Goal: Check status: Check status

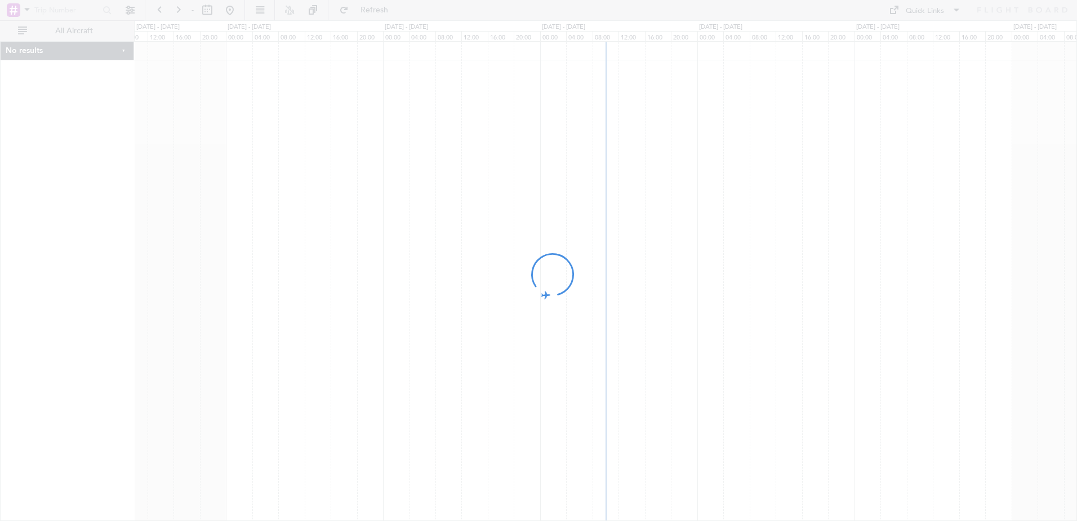
click at [479, 211] on div at bounding box center [538, 260] width 1077 height 521
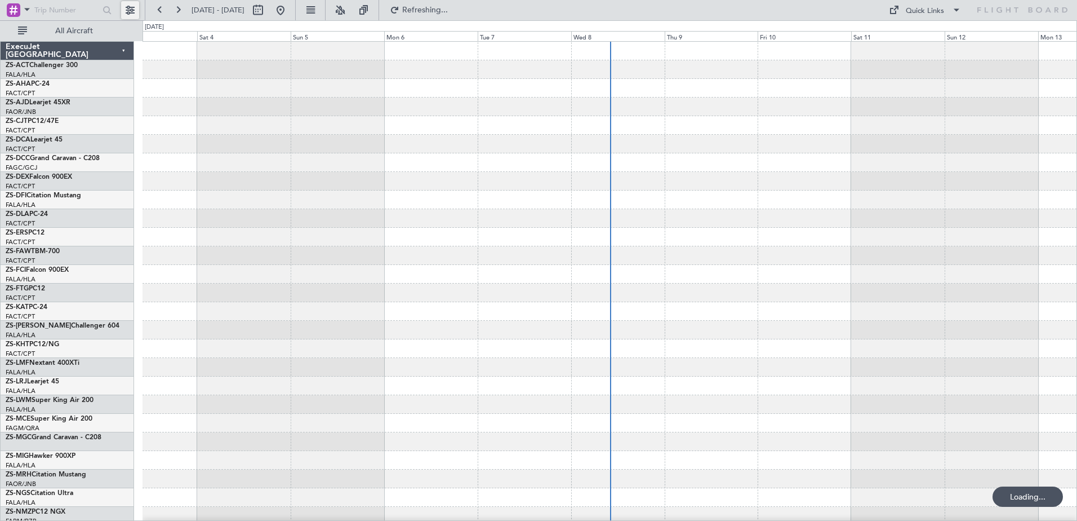
click at [133, 12] on button at bounding box center [130, 10] width 18 height 18
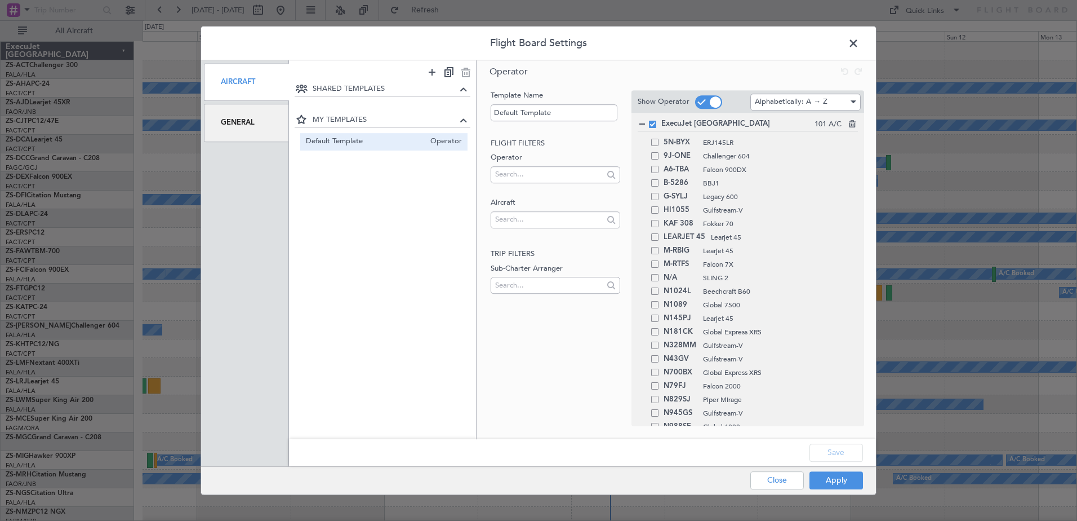
click at [238, 124] on div "General" at bounding box center [246, 123] width 85 height 38
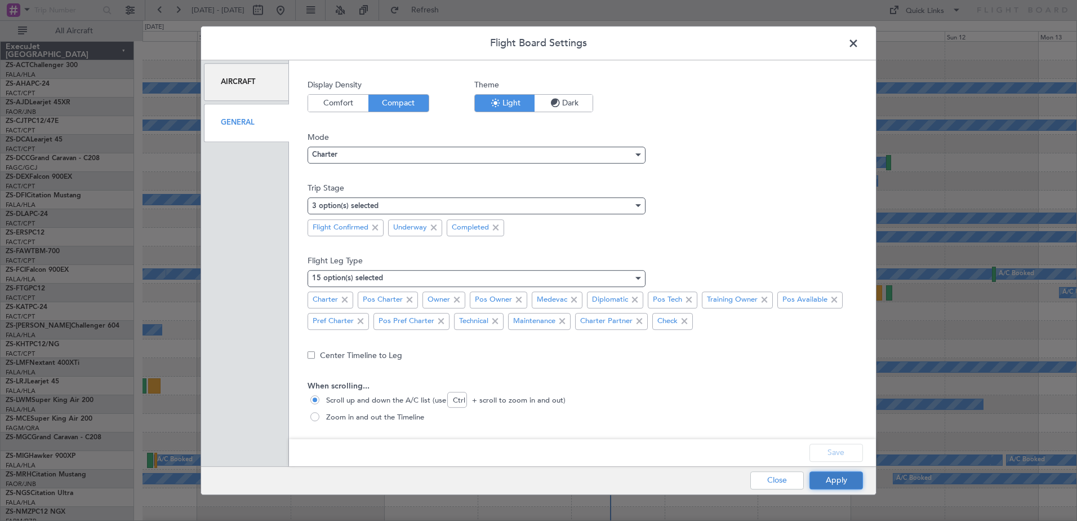
click at [845, 481] on button "Apply" at bounding box center [837, 480] width 54 height 18
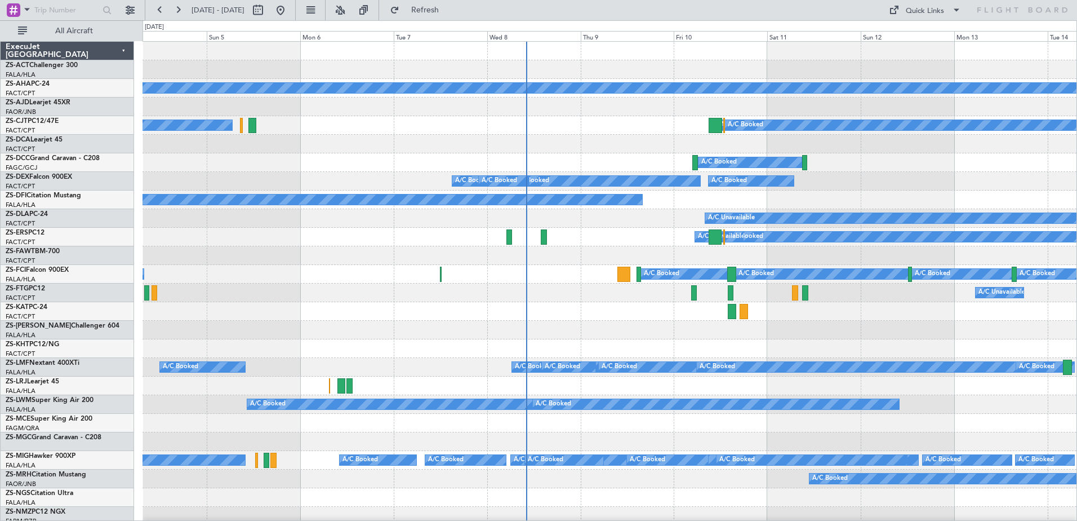
scroll to position [7, 0]
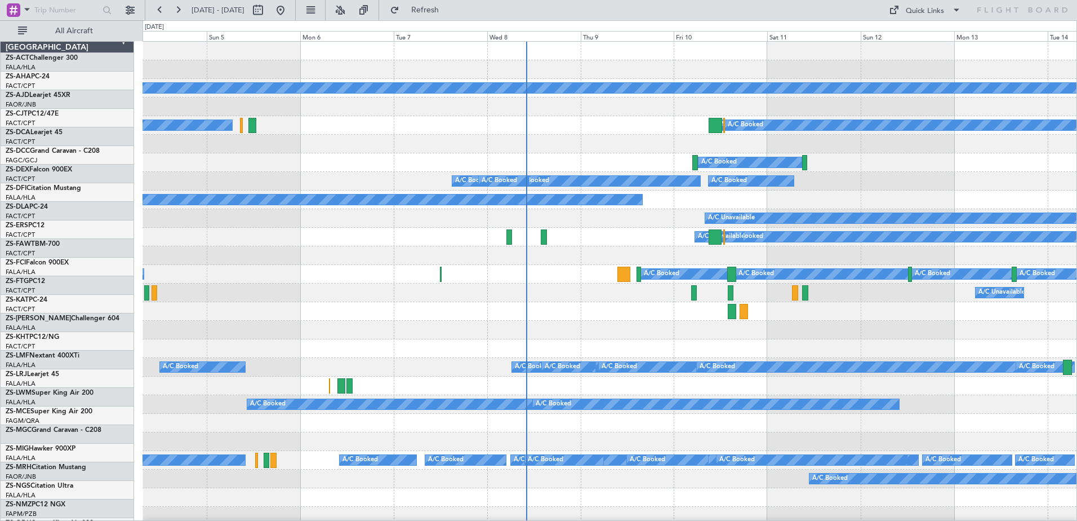
click at [296, 268] on div "A/C Booked A/C Booked A/C Booked A/C Booked A/C Booked A/C Booked A/C Booked A/…" at bounding box center [610, 274] width 934 height 19
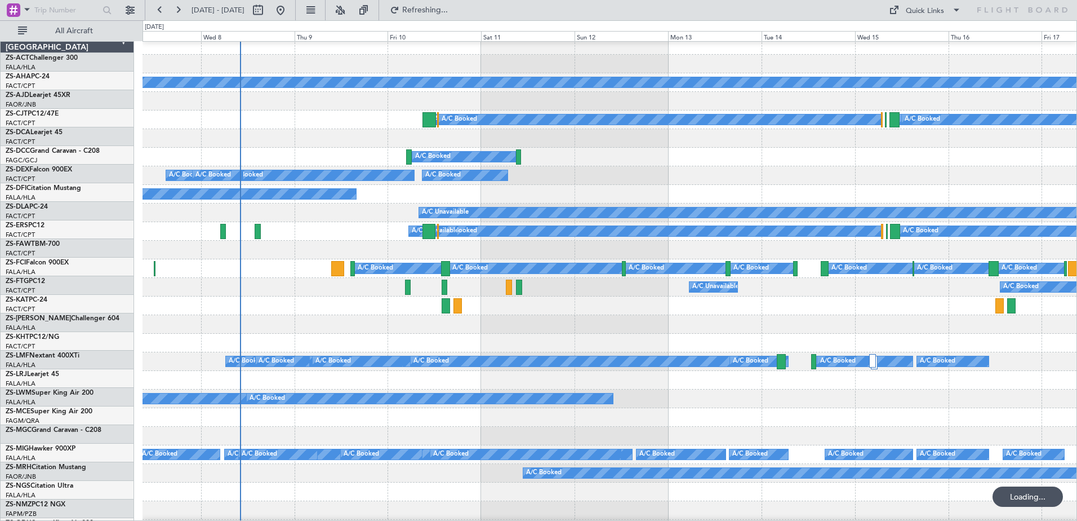
scroll to position [0, 0]
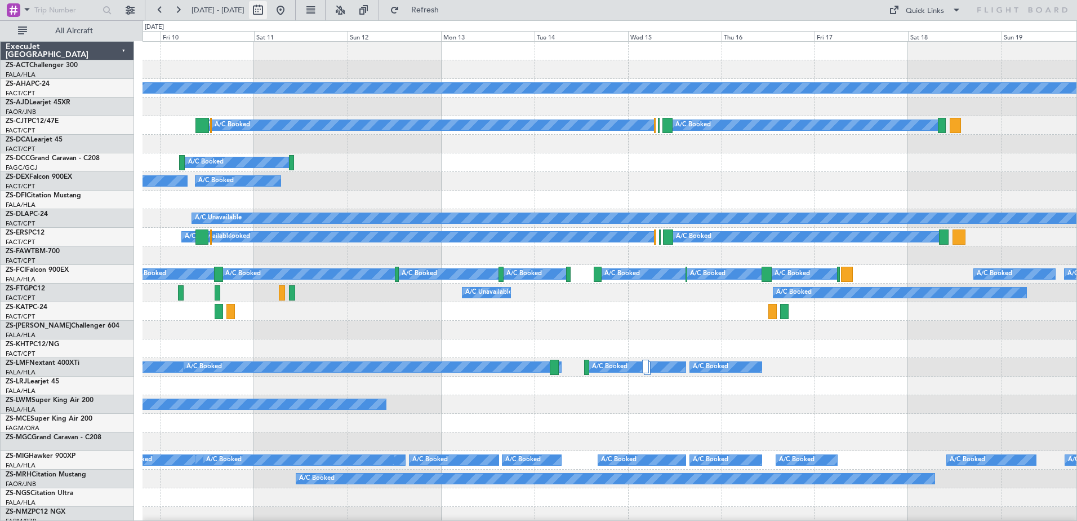
click at [267, 15] on button at bounding box center [258, 10] width 18 height 18
select select "10"
select select "2025"
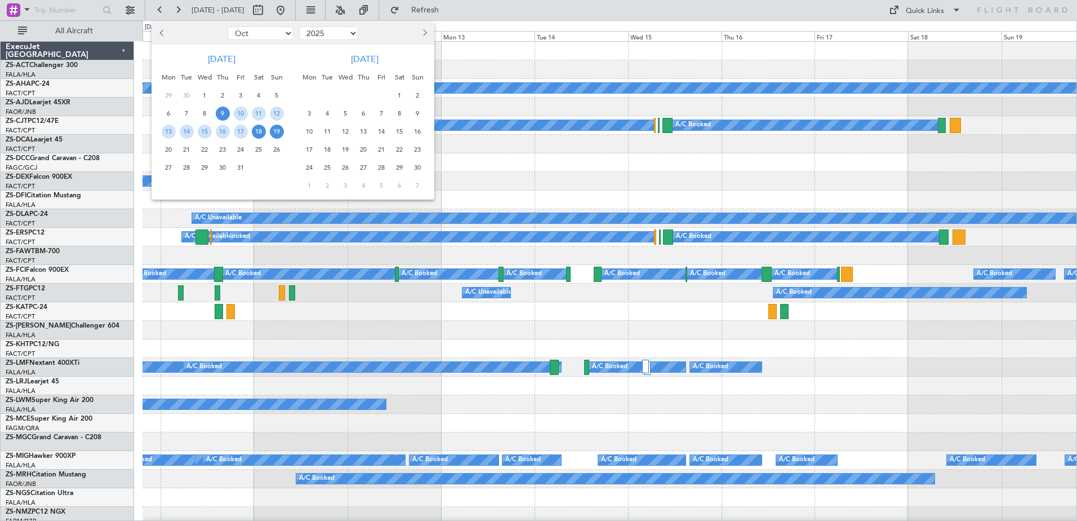
click at [259, 131] on span "18" at bounding box center [259, 131] width 14 height 14
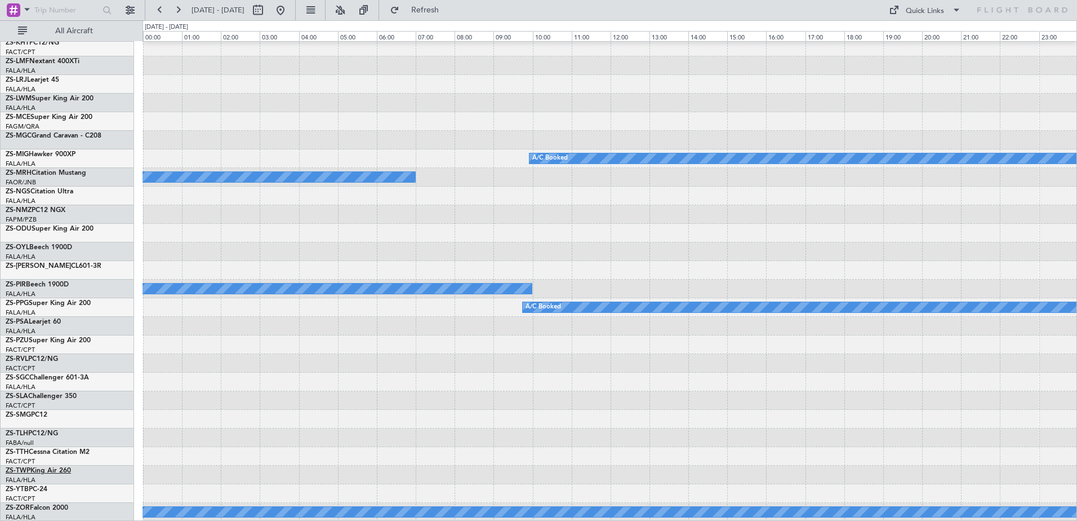
scroll to position [301, 0]
